Goal: Task Accomplishment & Management: Use online tool/utility

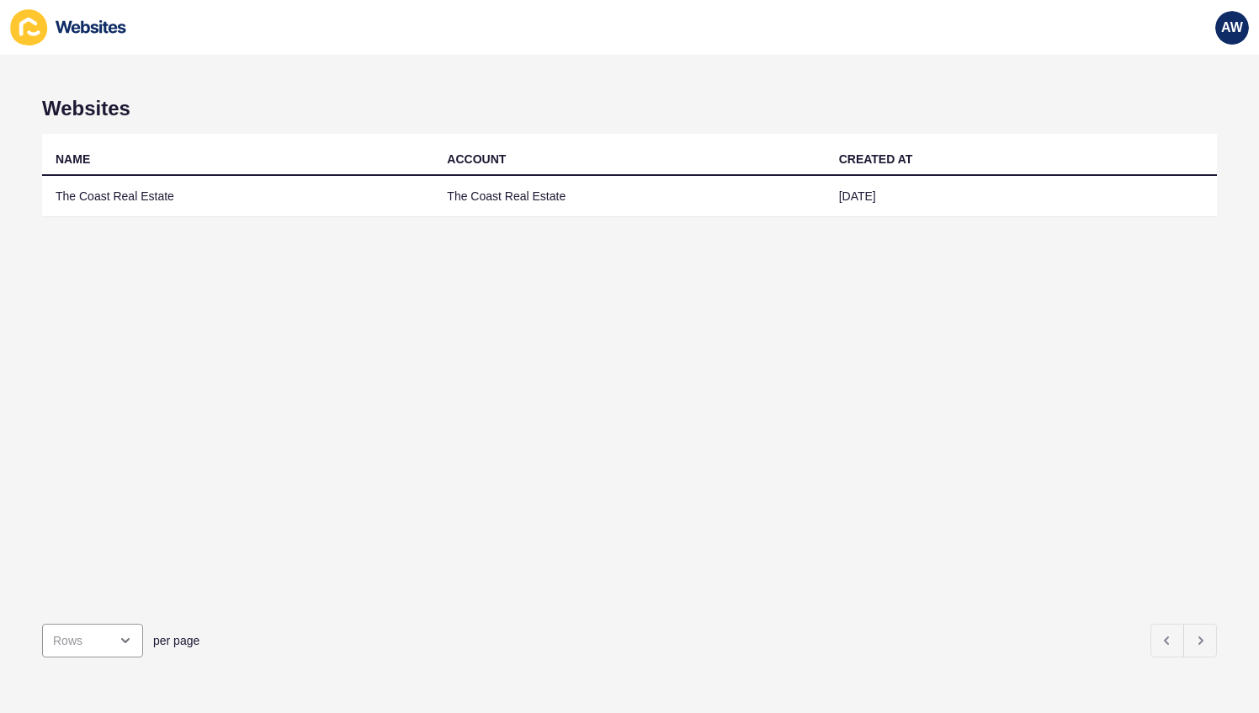
click at [311, 186] on td "The Coast Real Estate" at bounding box center [237, 196] width 391 height 41
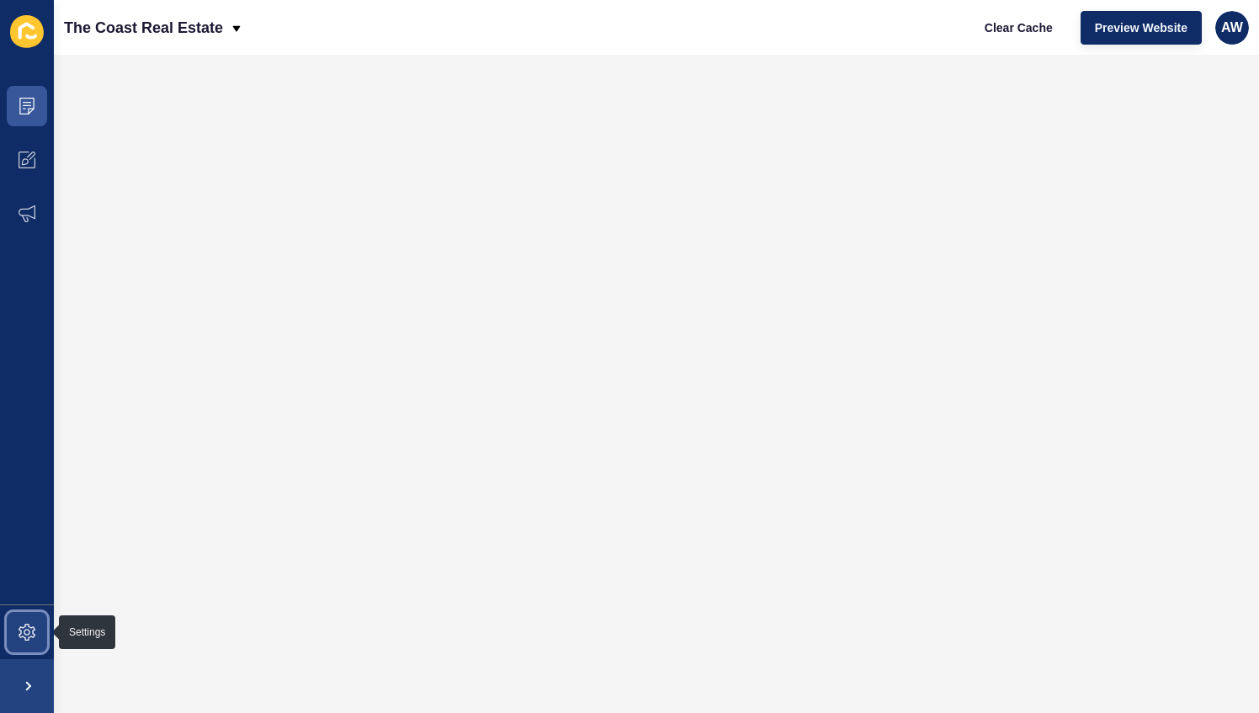
click at [27, 622] on span at bounding box center [27, 632] width 54 height 54
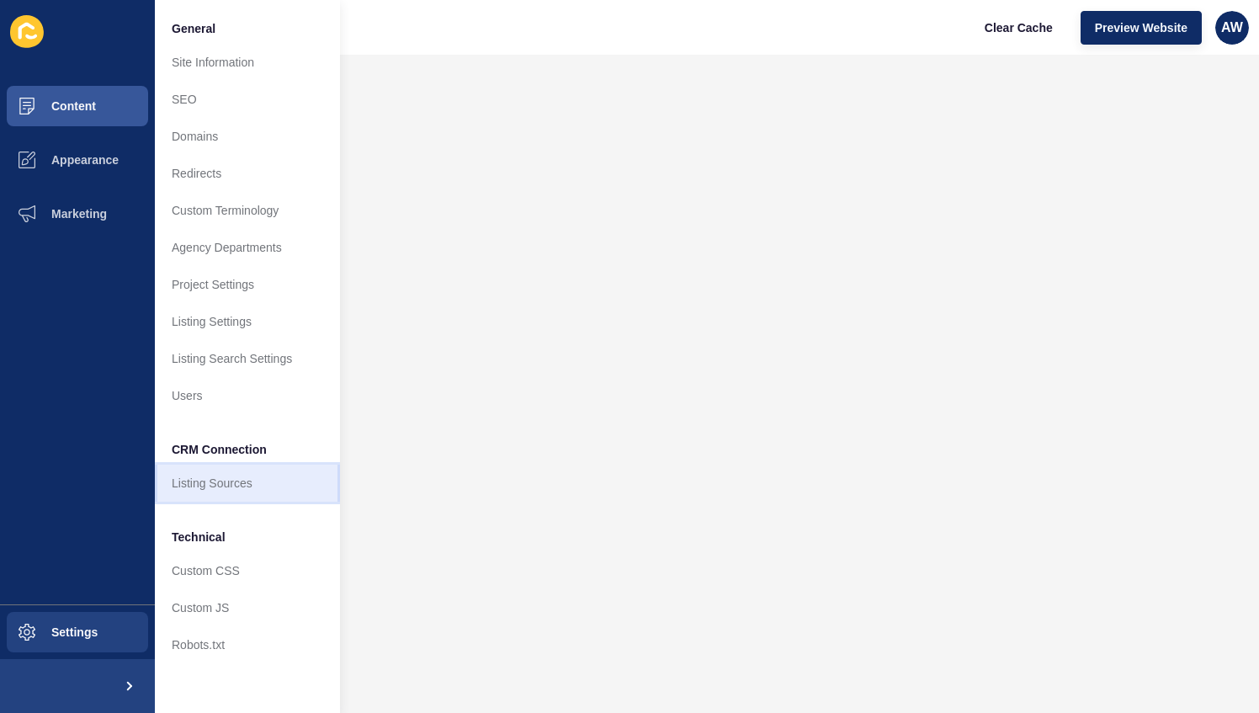
click at [204, 480] on link "Listing Sources" at bounding box center [247, 482] width 185 height 37
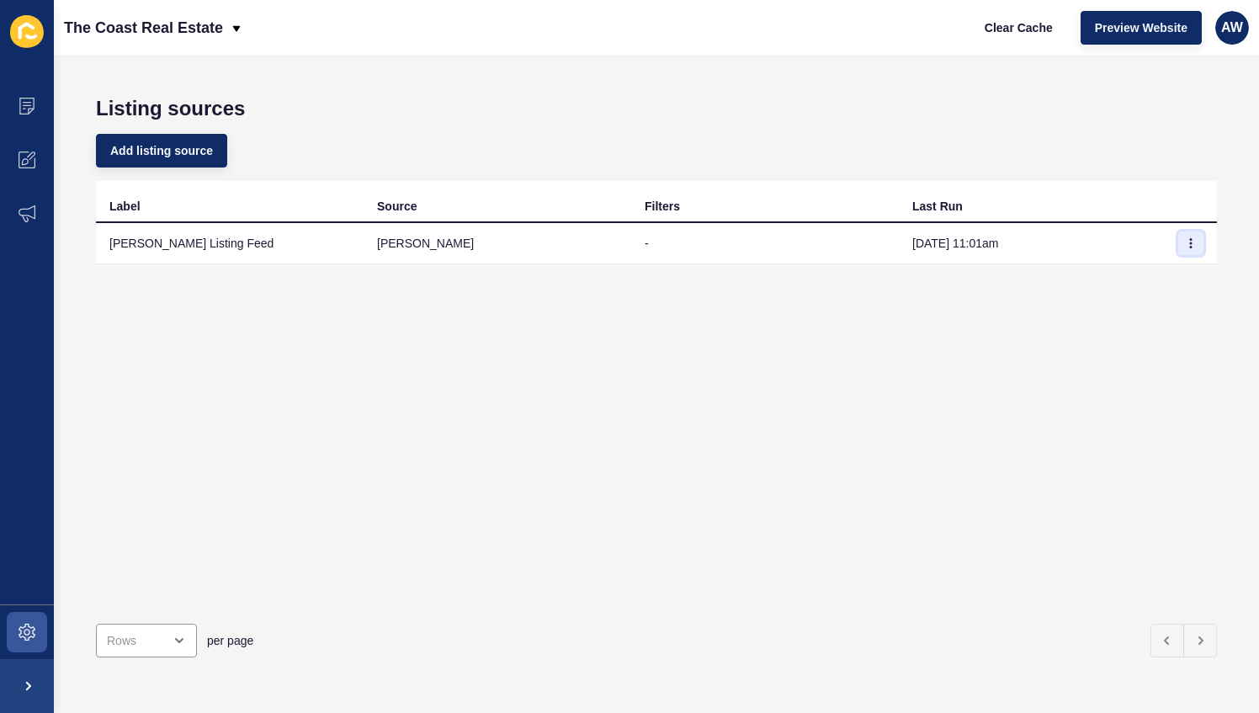
click at [1186, 242] on icon "button" at bounding box center [1191, 243] width 10 height 10
click at [1141, 305] on div "Label Source Filters Last Run Rex Listing Feed rex - Oct 15, 11:01am" at bounding box center [656, 395] width 1121 height 429
click at [1178, 244] on button "button" at bounding box center [1190, 243] width 25 height 24
click at [1146, 276] on link "Sync now" at bounding box center [1132, 276] width 118 height 37
click at [1028, 31] on span "Clear Cache" at bounding box center [1019, 27] width 68 height 17
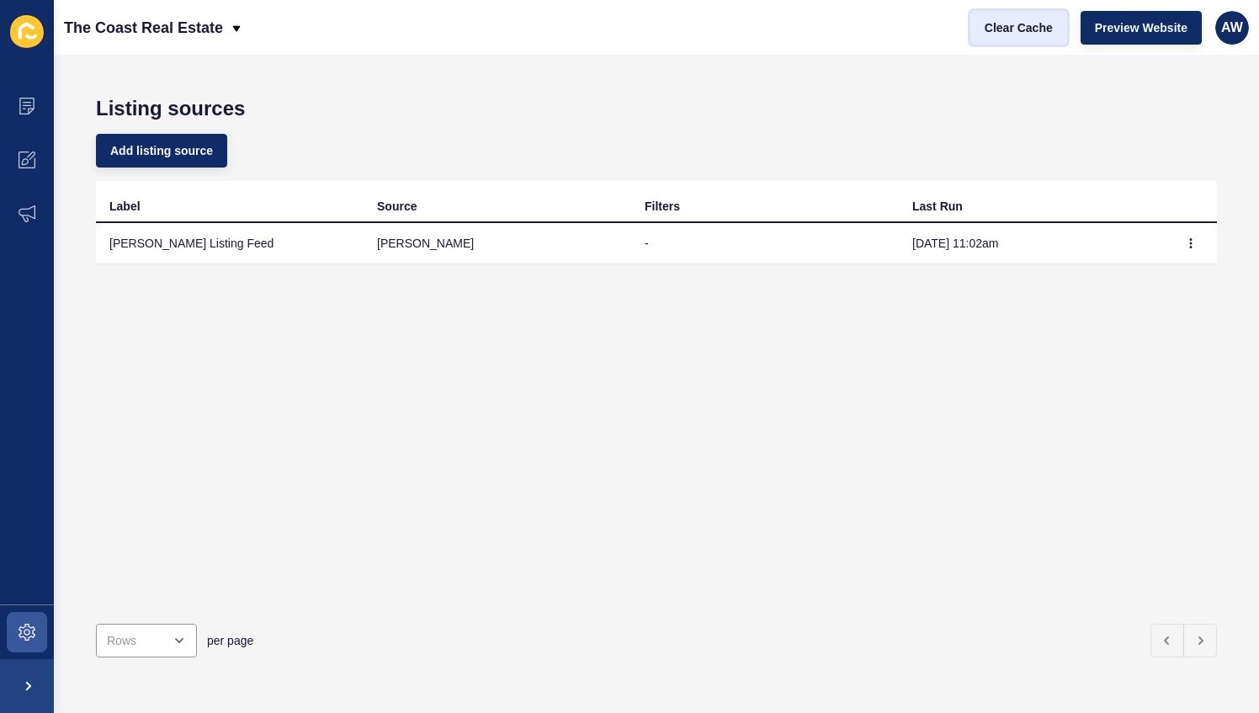
click at [1014, 42] on button "Clear Cache" at bounding box center [1018, 28] width 97 height 34
